Goal: Task Accomplishment & Management: Complete application form

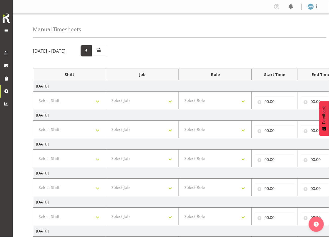
click at [90, 50] on span at bounding box center [86, 50] width 7 height 7
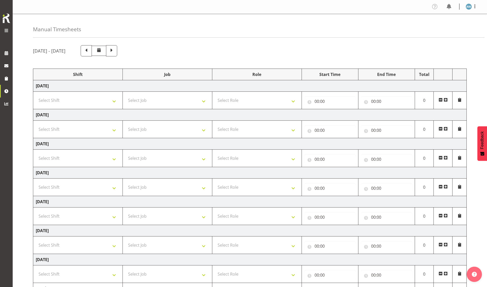
click at [329, 130] on span at bounding box center [446, 129] width 4 height 4
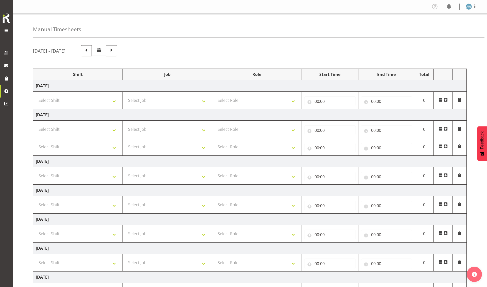
click at [329, 130] on span at bounding box center [446, 129] width 4 height 4
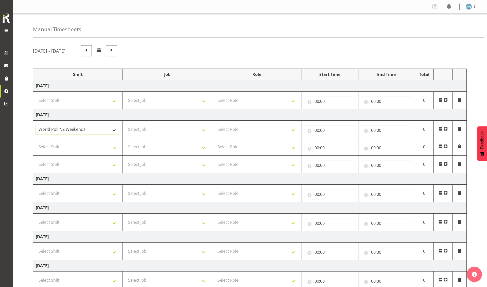
select select "41604"
select select "56692"
select select "10527"
select select "10499"
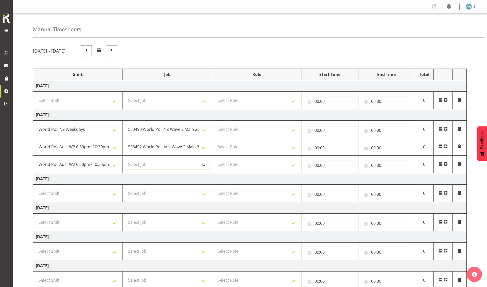
select select "10499"
select select "47"
click at [327, 131] on input "00:00" at bounding box center [330, 130] width 51 height 10
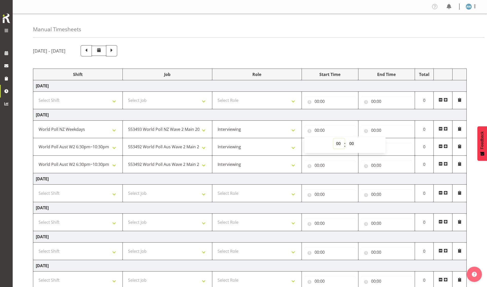
select select "17"
type input "17:00"
click at [329, 132] on input "00:00" at bounding box center [386, 130] width 51 height 10
select select "20"
type input "20:00"
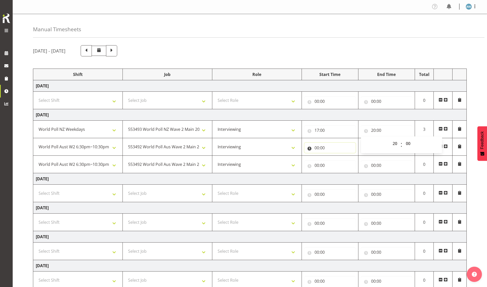
click at [316, 150] on input "00:00" at bounding box center [330, 148] width 51 height 10
select select "20"
type input "20:00"
select select "46"
type input "20:46"
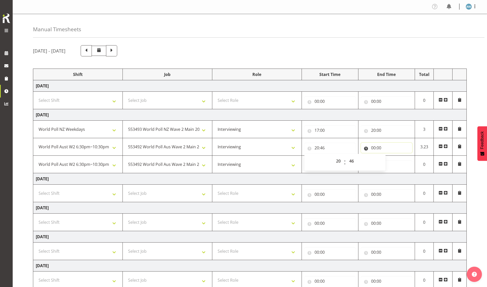
click at [329, 149] on input "00:00" at bounding box center [386, 148] width 51 height 10
select select "22"
type input "22:00"
select select "30"
type input "22:30"
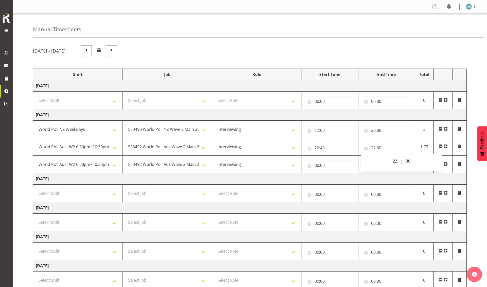
click at [329, 192] on span at bounding box center [446, 193] width 4 height 4
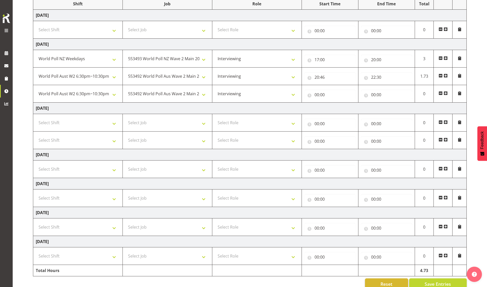
scroll to position [80, 0]
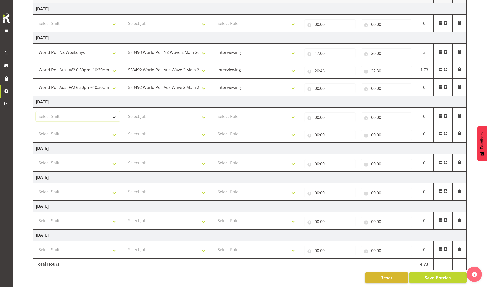
select select "56692"
select select "10499"
select select "47"
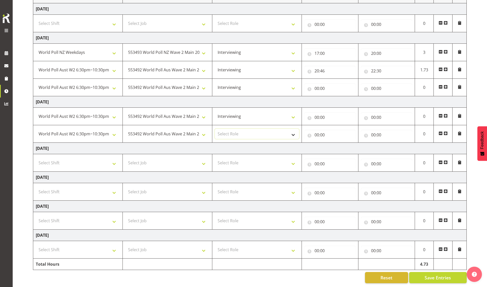
select select "47"
click at [320, 117] on input "00:00" at bounding box center [330, 117] width 51 height 10
select select "17"
type input "17:00"
click at [329, 116] on input "00:00" at bounding box center [386, 117] width 51 height 10
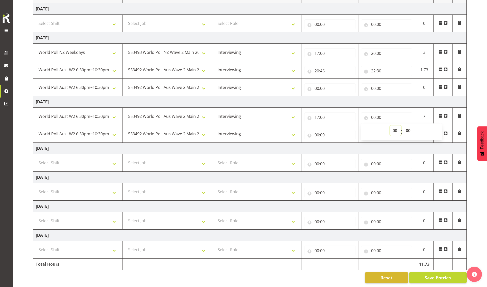
select select "20"
type input "20:00"
click at [317, 133] on input "00:00" at bounding box center [330, 135] width 51 height 10
select select "20"
type input "20:00"
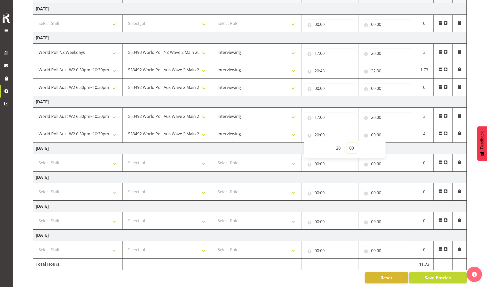
select select "46"
type input "20:46"
click at [329, 132] on input "00:00" at bounding box center [386, 135] width 51 height 10
select select "22"
type input "22:00"
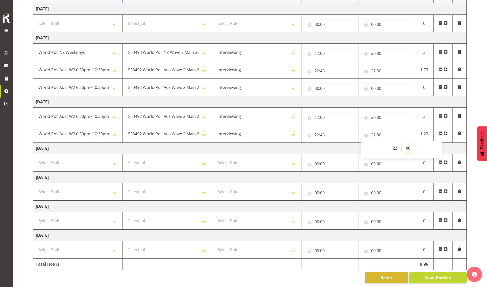
select select "30"
type input "22:30"
click at [329, 236] on span "Save Entries" at bounding box center [438, 277] width 26 height 7
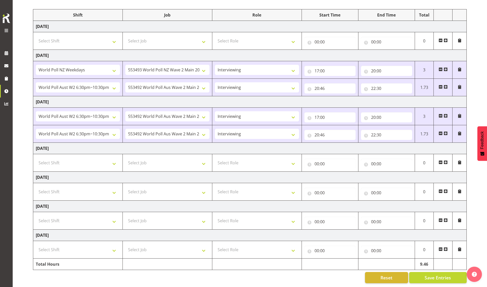
click at [329, 85] on span at bounding box center [446, 87] width 4 height 4
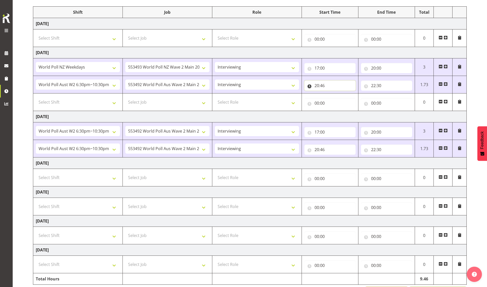
click at [317, 87] on input "20:46" at bounding box center [330, 85] width 51 height 10
select select "17"
type input "17:46"
click at [329, 70] on input "20:00" at bounding box center [386, 68] width 51 height 10
select select "17"
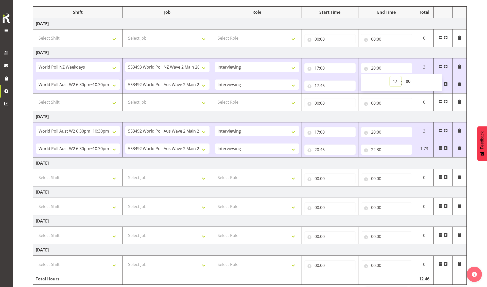
type input "17:00"
select select "24"
type input "17:24"
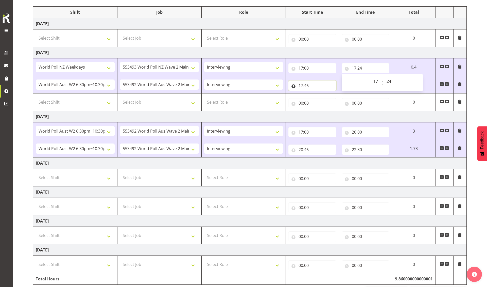
click at [307, 87] on input "17:46" at bounding box center [313, 85] width 48 height 10
select select "24"
type input "17:24"
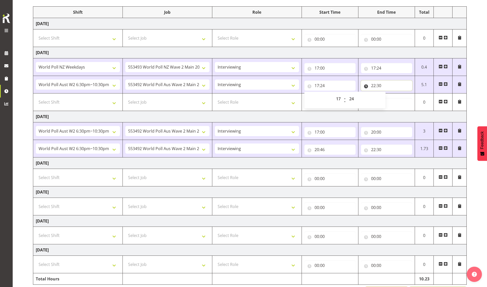
click at [329, 87] on input "22:30" at bounding box center [386, 85] width 51 height 10
select select "20"
type input "20:30"
select select "0"
type input "20:00"
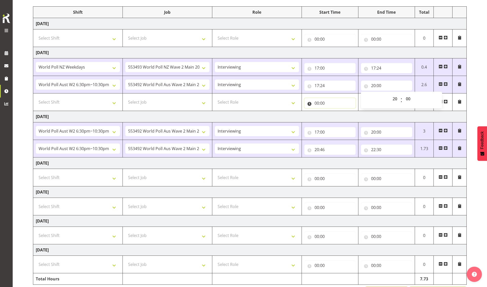
click at [318, 105] on input "00:00" at bounding box center [330, 103] width 51 height 10
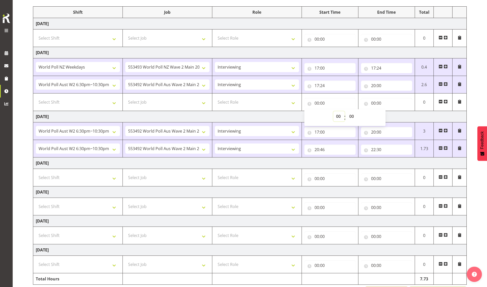
select select "20"
type input "20:00"
select select "46"
type input "20:46"
click at [329, 105] on input "00:00" at bounding box center [386, 103] width 51 height 10
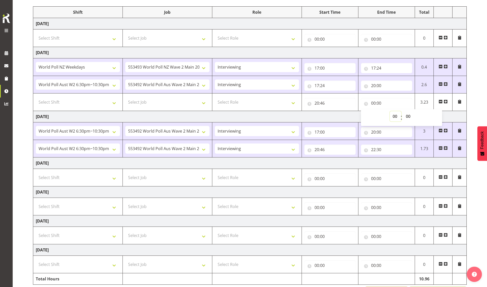
select select "22"
type input "22:00"
select select "30"
type input "22:30"
click at [329, 204] on div "September 15th - September 21st 2025 Shift Job Role Start Time End Time Total M…" at bounding box center [260, 140] width 454 height 322
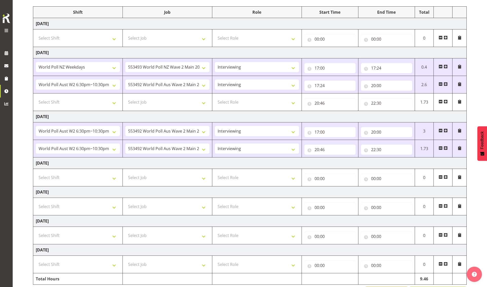
scroll to position [80, 0]
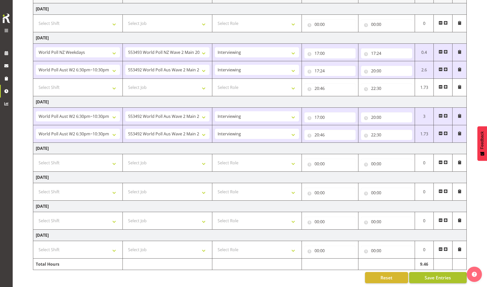
click at [329, 236] on button "Save Entries" at bounding box center [438, 277] width 58 height 11
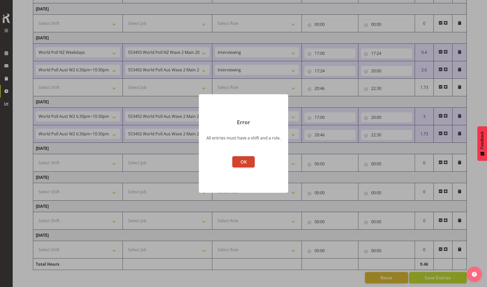
click at [243, 165] on button "OK" at bounding box center [243, 161] width 22 height 11
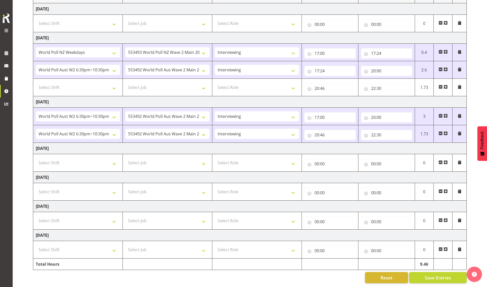
scroll to position [79, 0]
select select "56692"
select select "10499"
select select "47"
click at [329, 236] on span "Save Entries" at bounding box center [438, 277] width 26 height 7
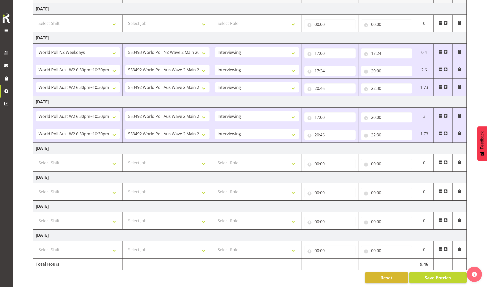
click at [329, 162] on span at bounding box center [446, 162] width 4 height 4
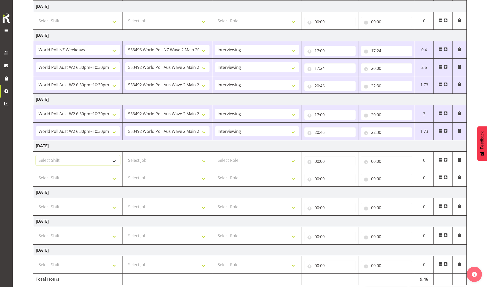
select select "56692"
select select "10499"
select select "47"
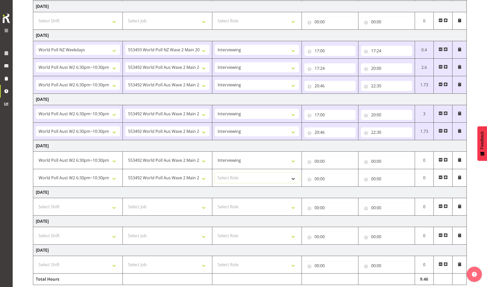
select select "47"
click at [317, 163] on input "00:00" at bounding box center [330, 161] width 51 height 10
select select "17"
type input "17:00"
click at [329, 163] on input "00:00" at bounding box center [386, 161] width 51 height 10
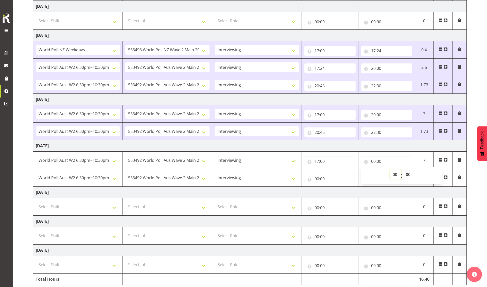
select select "20"
type input "20:00"
click at [320, 180] on input "00:00" at bounding box center [330, 179] width 51 height 10
select select "20"
type input "20:00"
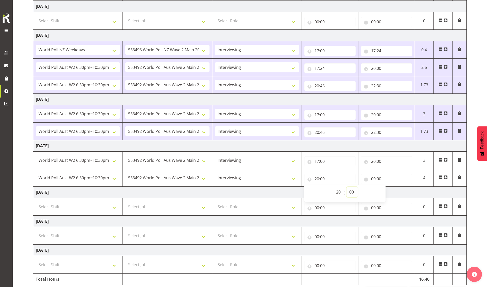
select select "30"
type input "20:30"
click at [329, 179] on input "00:00" at bounding box center [386, 179] width 51 height 10
select select "22"
type input "22:00"
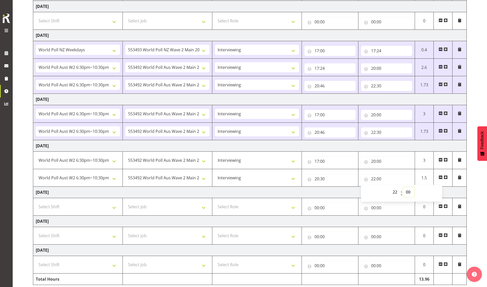
select select "30"
type input "22:30"
click at [329, 201] on div "September 15th - September 21st 2025 Shift Job Role Start Time End Time Total M…" at bounding box center [260, 132] width 454 height 340
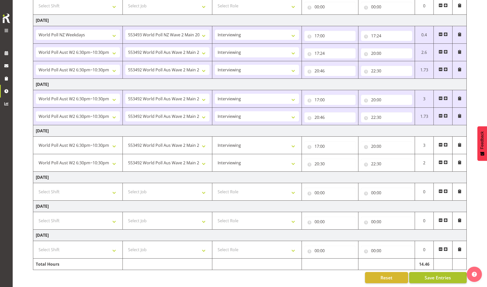
click at [329, 236] on span "Save Entries" at bounding box center [438, 277] width 26 height 7
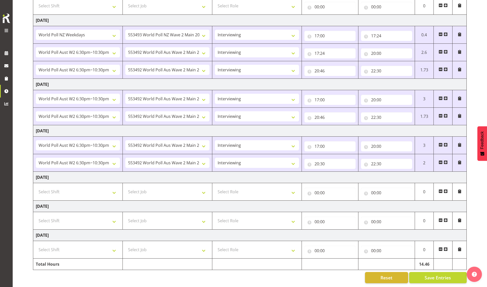
click at [329, 190] on span at bounding box center [446, 191] width 4 height 4
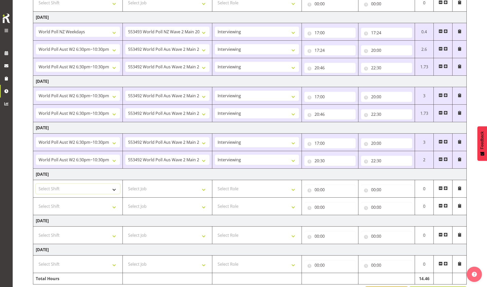
select select "56692"
select select "10499"
select select "47"
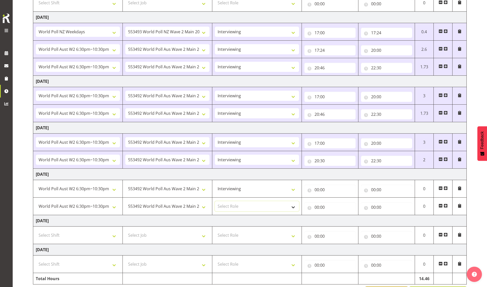
select select "47"
click at [319, 192] on input "00:00" at bounding box center [330, 190] width 51 height 10
select select "17"
type input "17:00"
click at [329, 192] on input "00:00" at bounding box center [386, 190] width 51 height 10
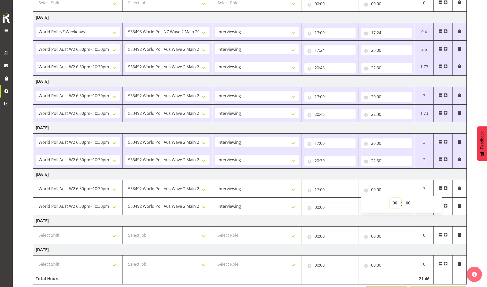
select select "20"
type input "20:00"
click at [317, 210] on input "00:00" at bounding box center [330, 207] width 51 height 10
select select "20"
type input "20:00"
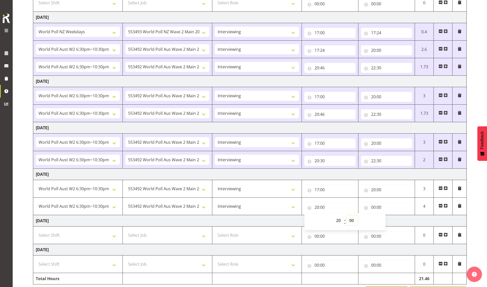
select select "40"
type input "20:40"
click at [329, 210] on input "00:00" at bounding box center [386, 207] width 51 height 10
select select "22"
type input "22:00"
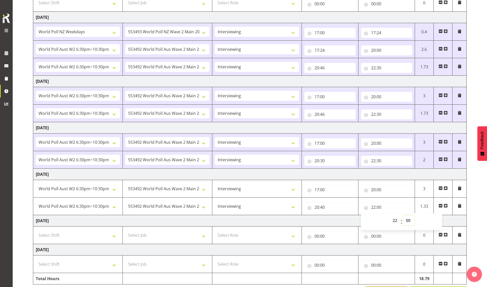
select select "30"
type input "22:30"
click at [323, 210] on input "20:40" at bounding box center [330, 207] width 51 height 10
select select "30"
type input "20:30"
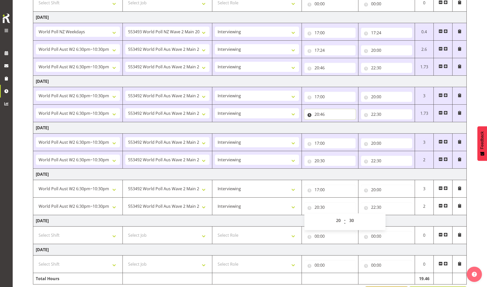
click at [322, 116] on input "20:46" at bounding box center [330, 114] width 51 height 10
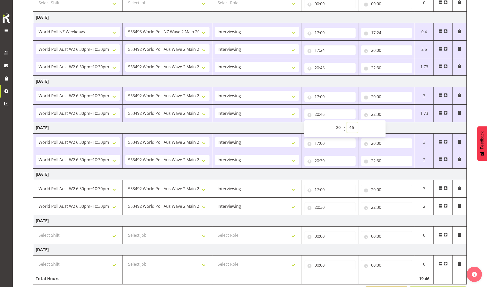
select select "30"
type input "20:30"
click at [323, 70] on input "20:46" at bounding box center [330, 68] width 51 height 10
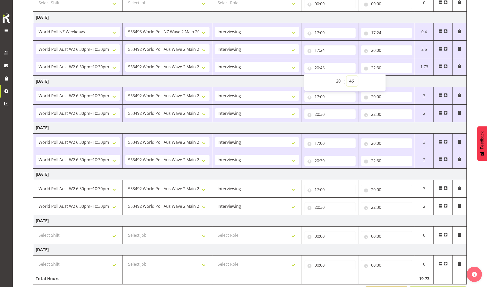
select select "30"
type input "20:30"
click at [329, 182] on div "September 15th - September 21st 2025 Shift Job Role Start Time End Time Total M…" at bounding box center [260, 122] width 454 height 357
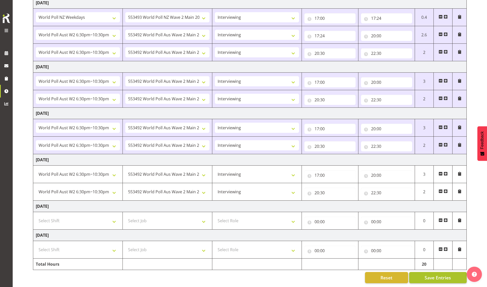
click at [329, 236] on span "Save Entries" at bounding box center [438, 277] width 26 height 7
